Goal: Communication & Community: Answer question/provide support

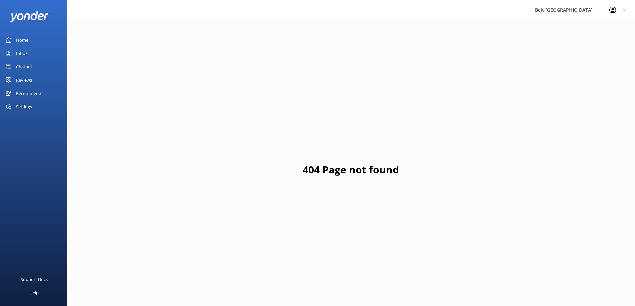
click at [25, 79] on div "Reviews" at bounding box center [24, 79] width 16 height 13
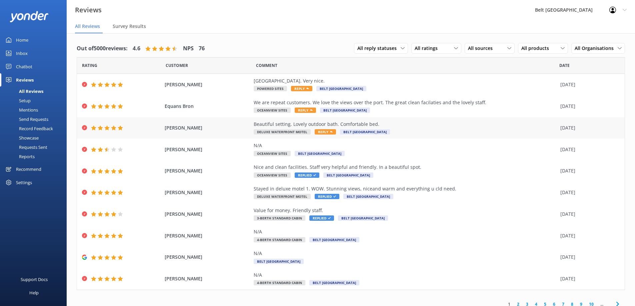
click at [330, 132] on icon at bounding box center [331, 132] width 3 height 3
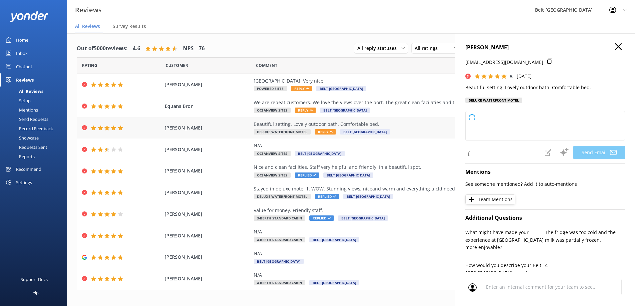
type textarea "Thank you so much, [PERSON_NAME]! We're delighted you enjoyed the setting, outd…"
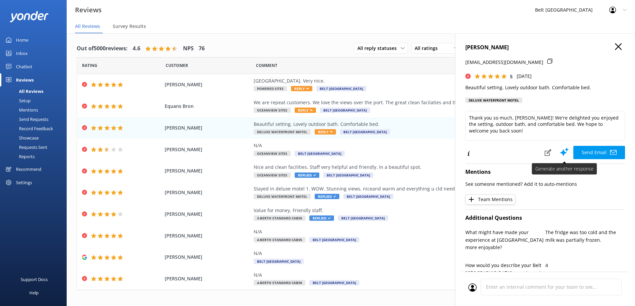
drag, startPoint x: 586, startPoint y: 151, endPoint x: 580, endPoint y: 155, distance: 7.3
click at [585, 151] on button "Send Email" at bounding box center [599, 152] width 52 height 13
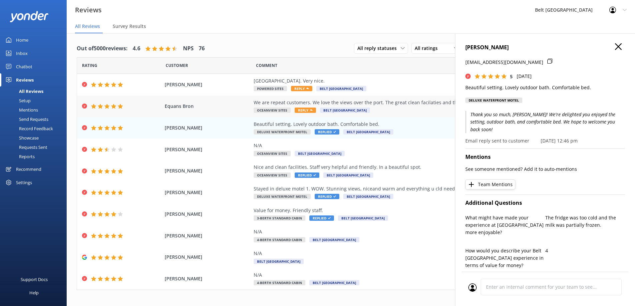
click at [299, 110] on span "Reply" at bounding box center [304, 110] width 21 height 5
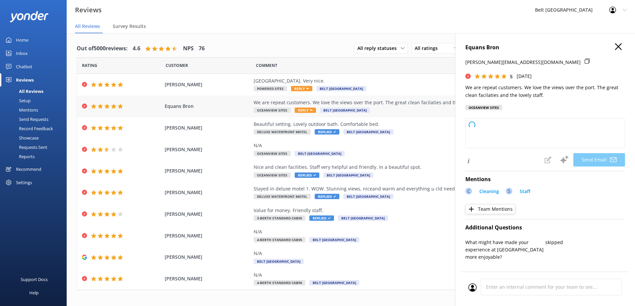
type textarea "Thank you so much, Equans! We’re delighted to welcome you back and are thrilled…"
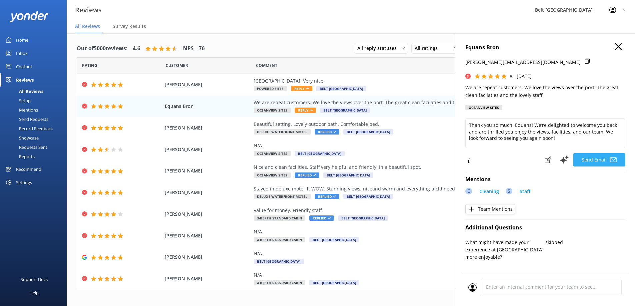
click at [595, 160] on button "Send Email" at bounding box center [599, 159] width 52 height 13
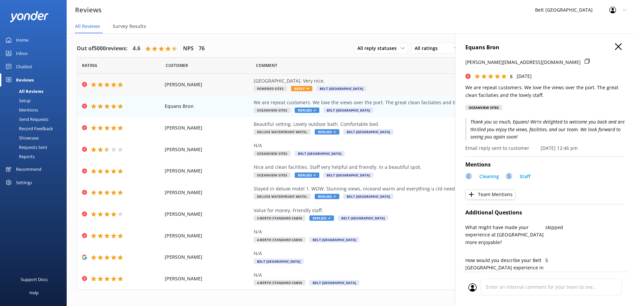
click at [300, 89] on span "Reply" at bounding box center [301, 88] width 21 height 5
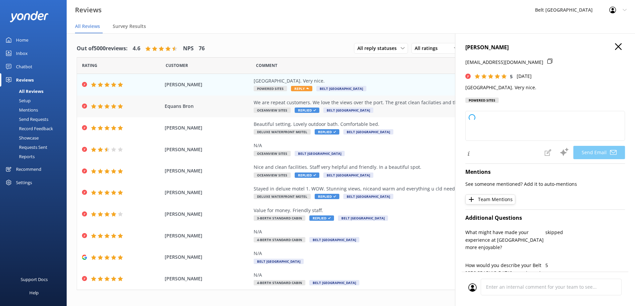
type textarea "Thank you so much for your kind words, [PERSON_NAME]! We're delighted you enjoy…"
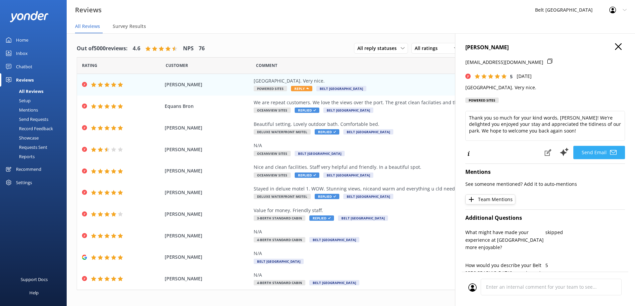
click at [583, 150] on button "Send Email" at bounding box center [599, 152] width 52 height 13
